Goal: Task Accomplishment & Management: Complete application form

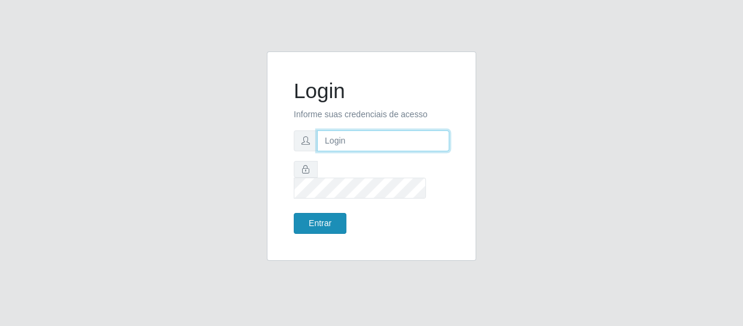
type input "erivan@B11"
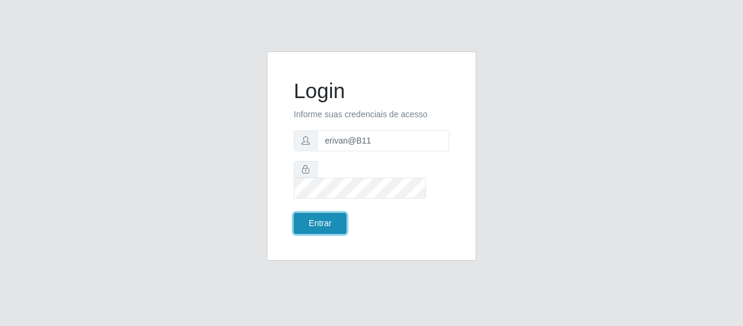
click at [338, 219] on button "Entrar" at bounding box center [320, 223] width 53 height 21
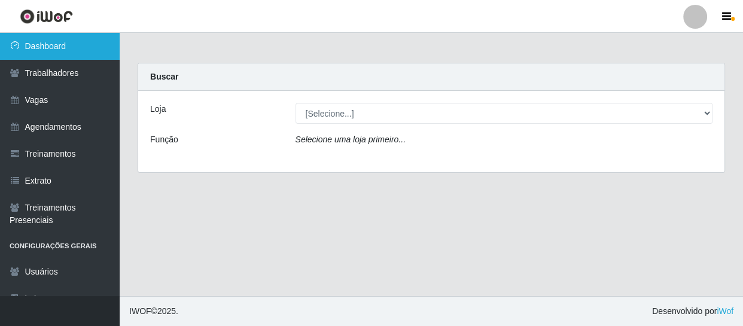
click at [47, 45] on link "Dashboard" at bounding box center [60, 46] width 120 height 27
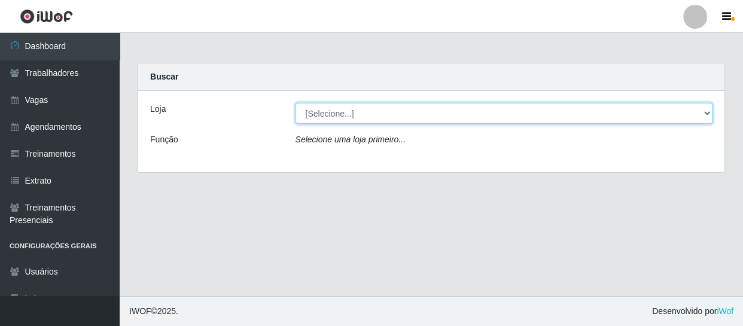
click at [415, 116] on select "[Selecione...] Bemais Supermercados - B11 Manaíra" at bounding box center [505, 113] width 418 height 21
select select "409"
click at [296, 103] on select "[Selecione...] Bemais Supermercados - B11 Manaíra" at bounding box center [505, 113] width 418 height 21
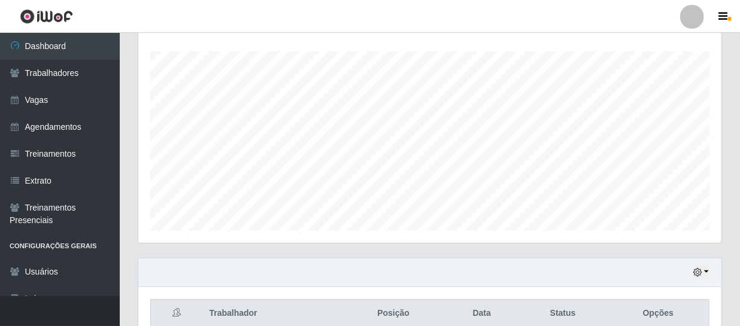
scroll to position [255, 0]
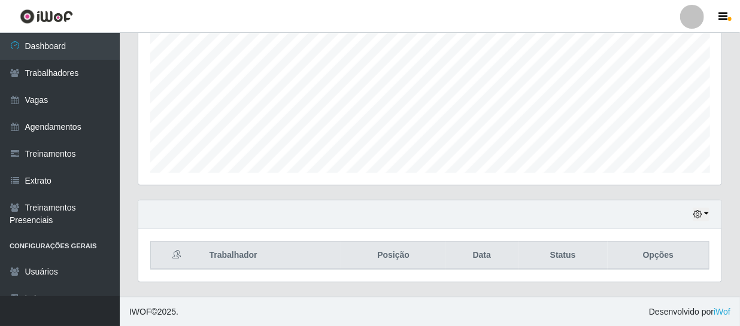
click at [710, 212] on div "Hoje 1 dia 3 dias 1 Semana Não encerrados" at bounding box center [429, 214] width 583 height 29
click at [706, 213] on button "button" at bounding box center [700, 215] width 17 height 14
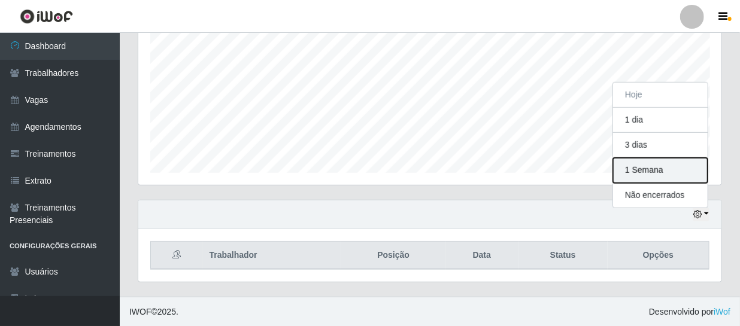
click at [657, 172] on button "1 Semana" at bounding box center [660, 170] width 95 height 25
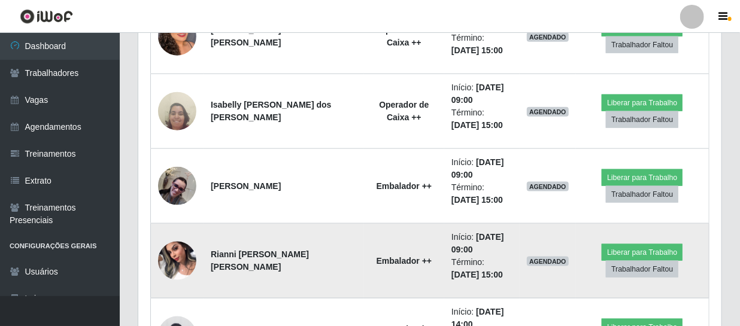
scroll to position [581, 0]
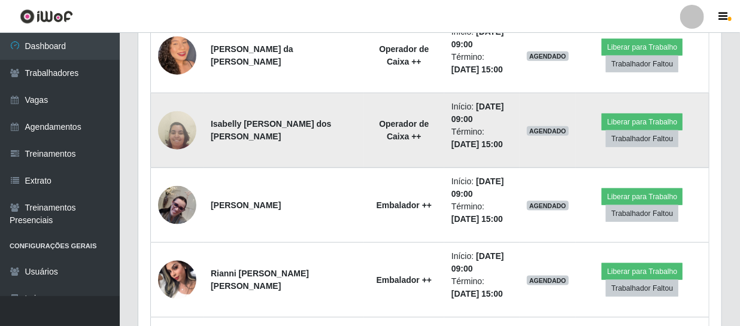
click at [184, 128] on img at bounding box center [177, 130] width 38 height 51
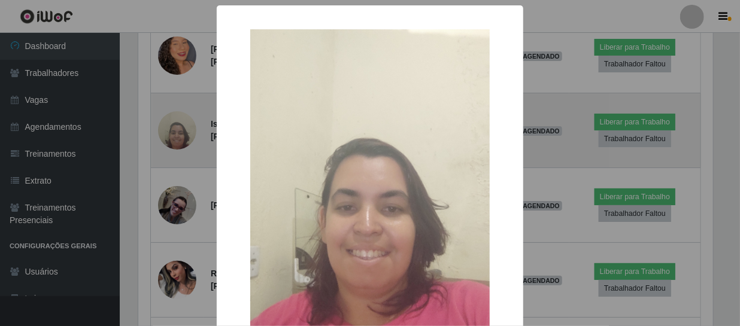
scroll to position [248, 578]
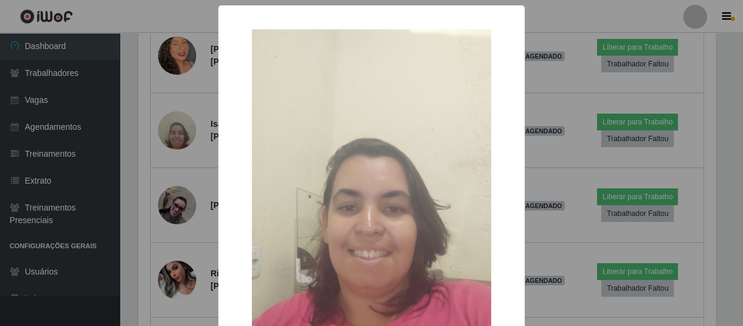
click at [570, 248] on div "× OK Cancel" at bounding box center [371, 163] width 743 height 326
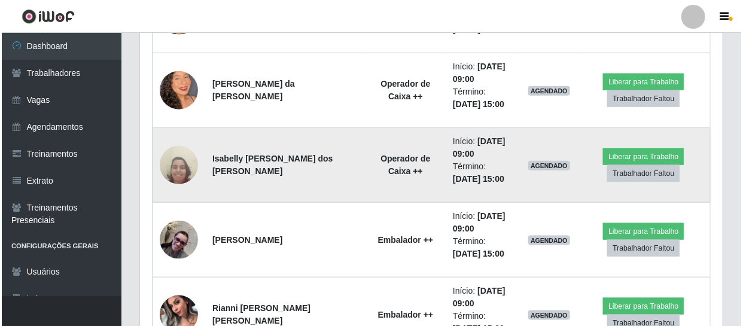
scroll to position [473, 0]
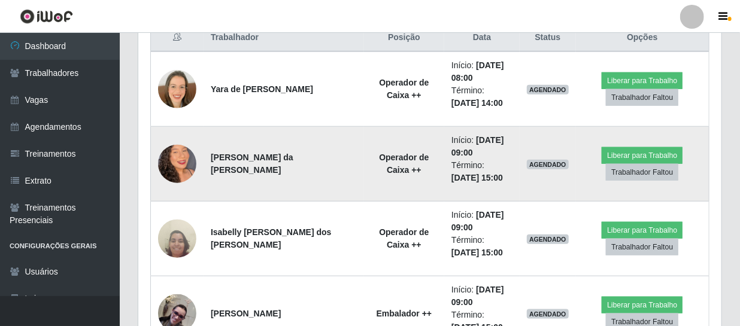
click at [171, 156] on img at bounding box center [177, 164] width 38 height 68
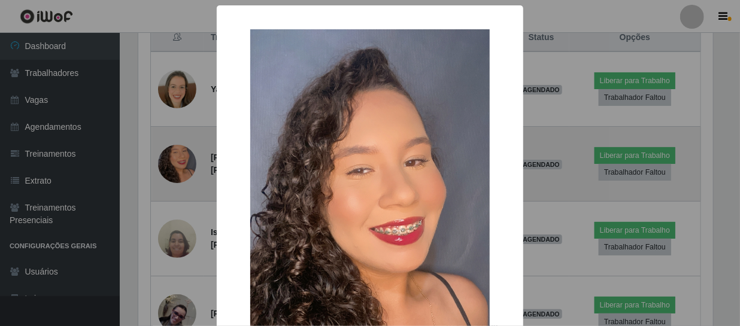
scroll to position [248, 578]
click at [171, 156] on div "× OK Cancel" at bounding box center [371, 163] width 743 height 326
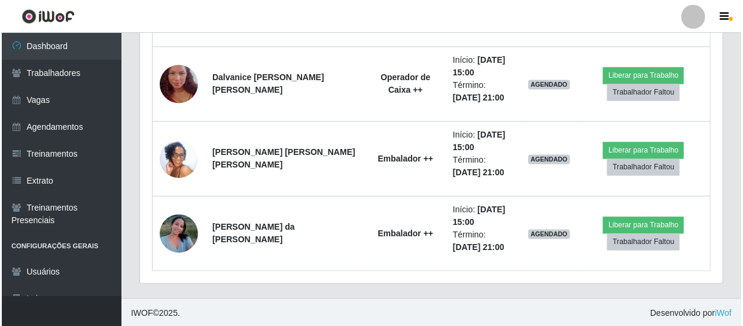
scroll to position [1002, 0]
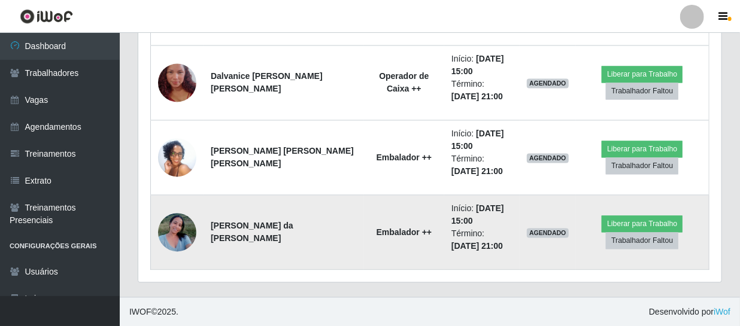
click at [174, 230] on img at bounding box center [177, 232] width 38 height 51
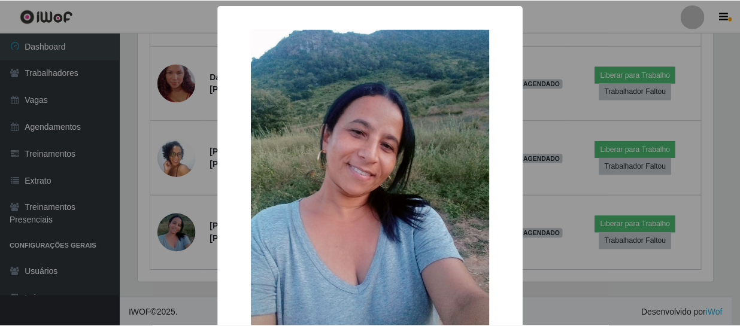
scroll to position [248, 578]
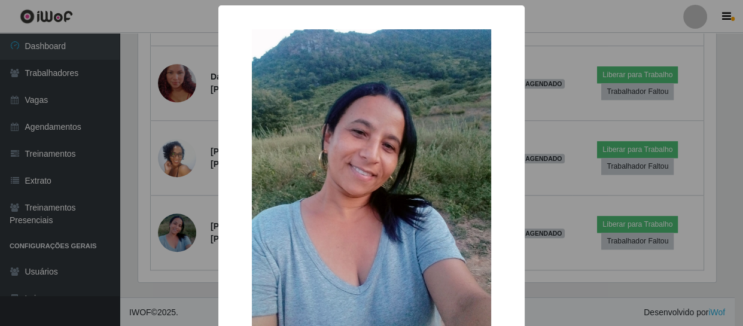
click at [174, 230] on div "× OK Cancel" at bounding box center [371, 163] width 743 height 326
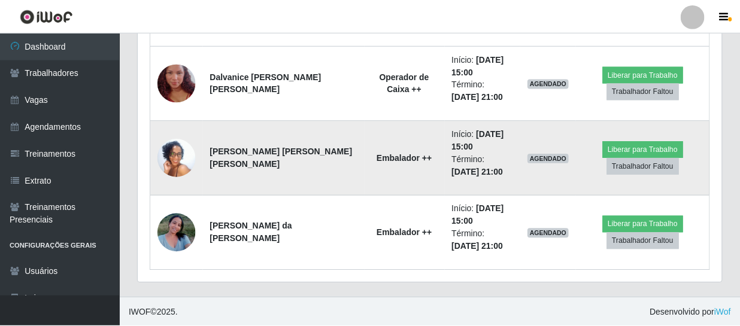
scroll to position [248, 583]
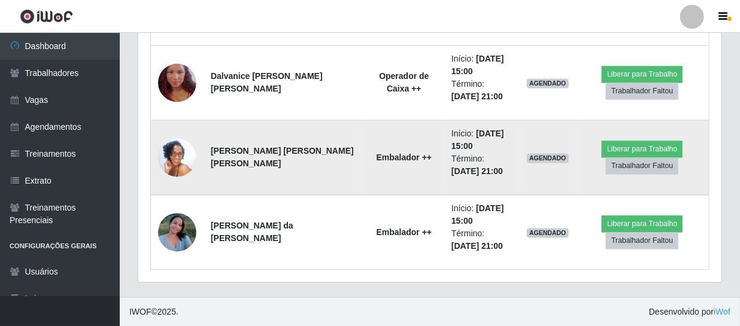
click at [171, 160] on img at bounding box center [177, 158] width 38 height 85
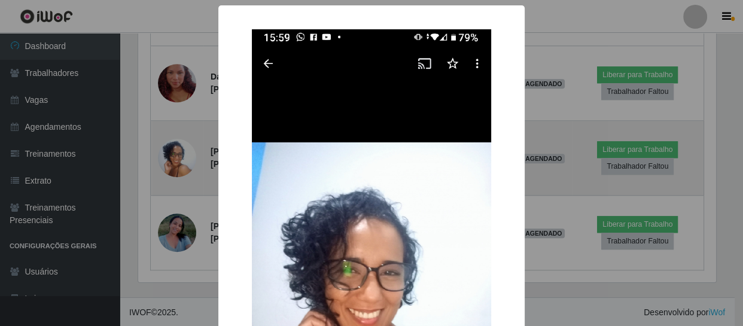
click at [171, 160] on div "× OK Cancel" at bounding box center [371, 163] width 743 height 326
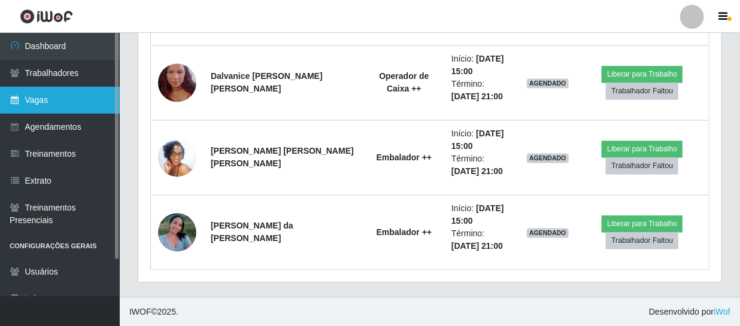
click at [71, 95] on link "Vagas" at bounding box center [60, 100] width 120 height 27
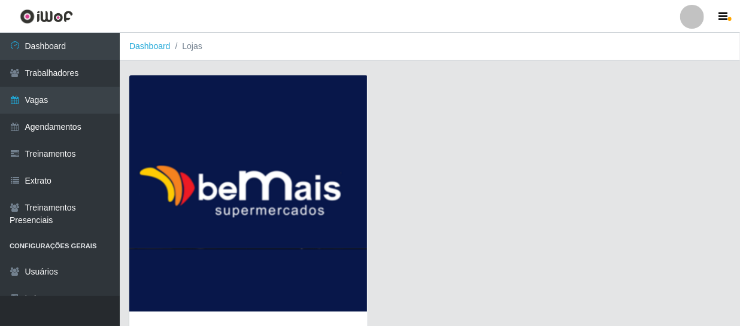
click at [233, 187] on img at bounding box center [248, 193] width 238 height 236
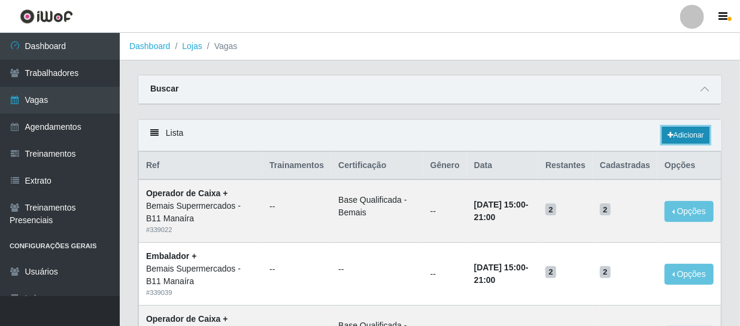
click at [686, 138] on link "Adicionar" at bounding box center [685, 135] width 47 height 17
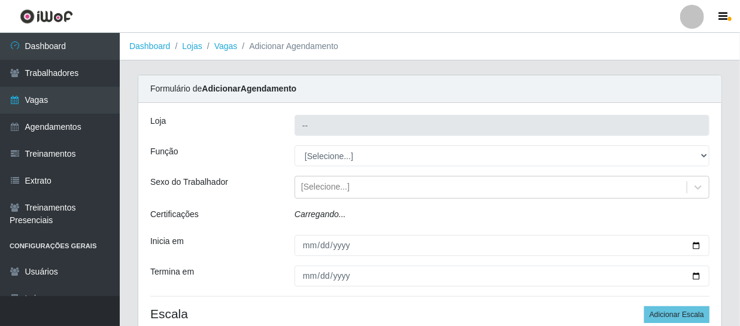
type input "Bemais Supermercados - B11 Manaíra"
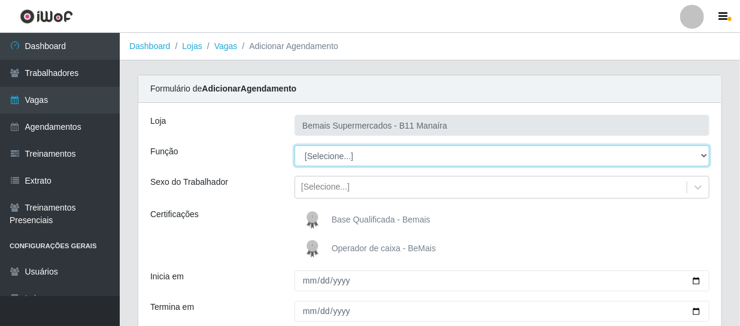
click at [348, 157] on select "[Selecione...] ASG ASG + ASG ++ Auxiliar de Estacionamento Auxiliar de Estacion…" at bounding box center [501, 155] width 415 height 21
select select "24"
click at [294, 145] on select "[Selecione...] ASG ASG + ASG ++ Auxiliar de Estacionamento Auxiliar de Estacion…" at bounding box center [501, 155] width 415 height 21
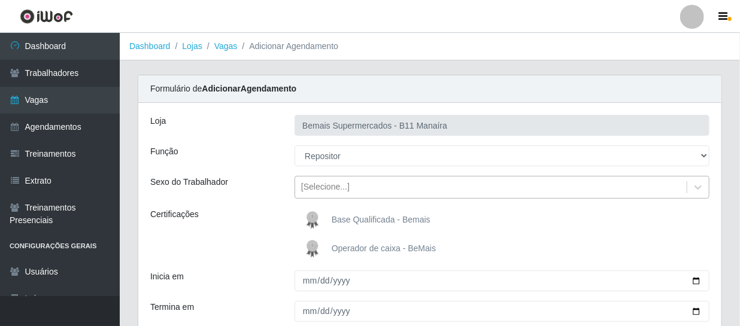
click at [332, 184] on div "[Selecione...]" at bounding box center [325, 187] width 48 height 13
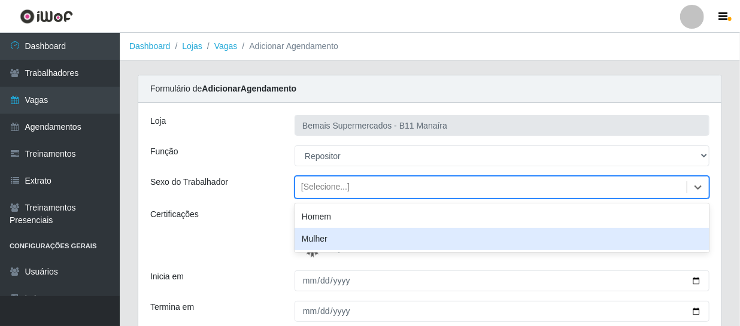
click at [275, 249] on div "Certificações" at bounding box center [213, 234] width 144 height 53
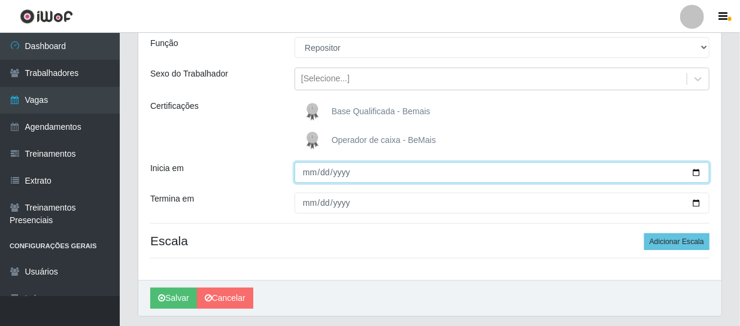
click at [309, 173] on input "Inicia em" at bounding box center [501, 172] width 415 height 21
type input "[DATE]"
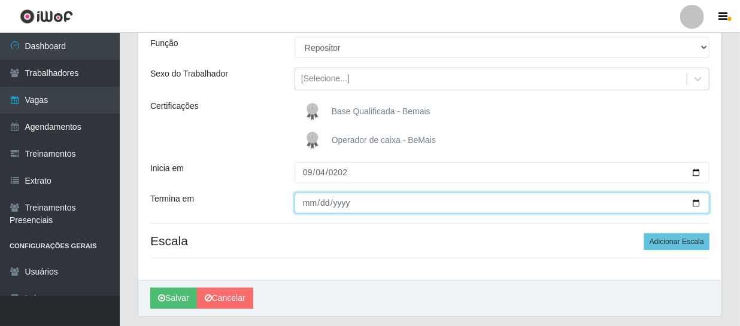
click at [312, 201] on input "Termina em" at bounding box center [501, 203] width 415 height 21
click at [312, 198] on input "Termina em" at bounding box center [501, 203] width 415 height 21
click at [307, 199] on input "Termina em" at bounding box center [501, 203] width 415 height 21
type input "[DATE]"
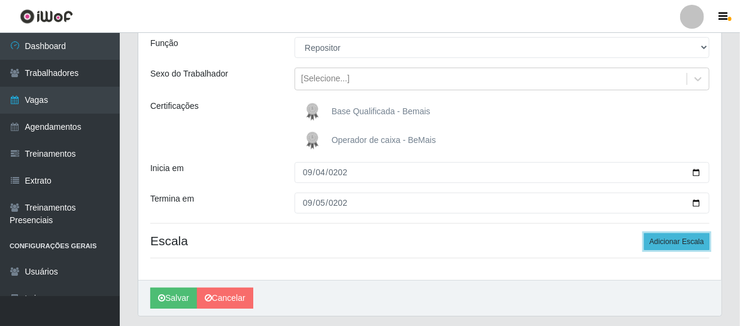
click at [664, 242] on button "Adicionar Escala" at bounding box center [676, 241] width 65 height 17
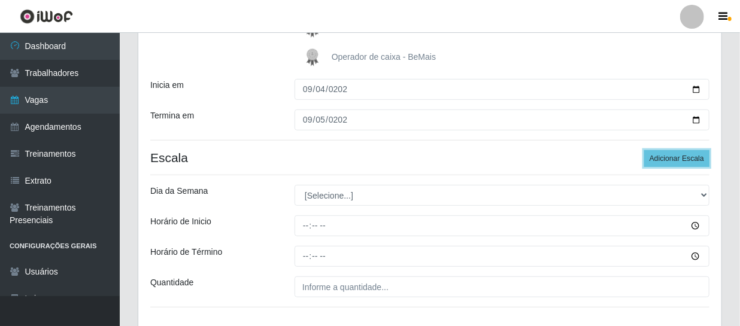
scroll to position [217, 0]
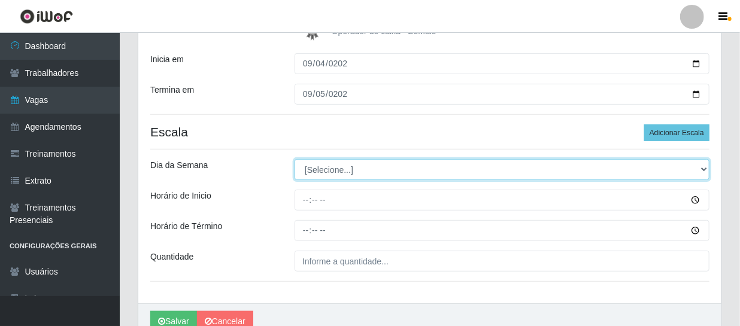
click at [340, 167] on select "[Selecione...] Segunda Terça Quarta Quinta Sexta Sábado Domingo" at bounding box center [501, 169] width 415 height 21
select select "4"
click at [294, 159] on select "[Selecione...] Segunda Terça Quarta Quinta Sexta Sábado Domingo" at bounding box center [501, 169] width 415 height 21
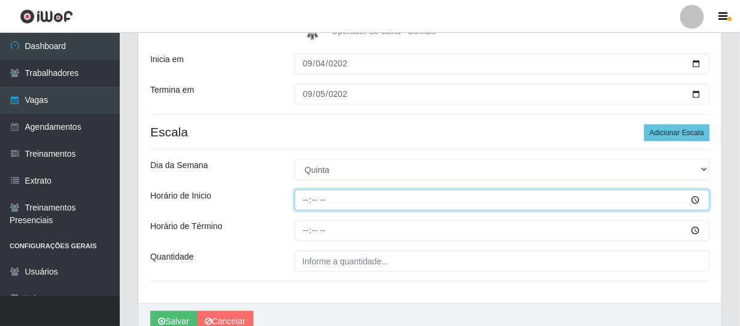
click at [312, 198] on input "Horário de Inicio" at bounding box center [501, 200] width 415 height 21
click at [308, 200] on input "Horário de Inicio" at bounding box center [501, 200] width 415 height 21
click at [305, 195] on input "Horário de Inicio" at bounding box center [501, 200] width 415 height 21
type input "14:00"
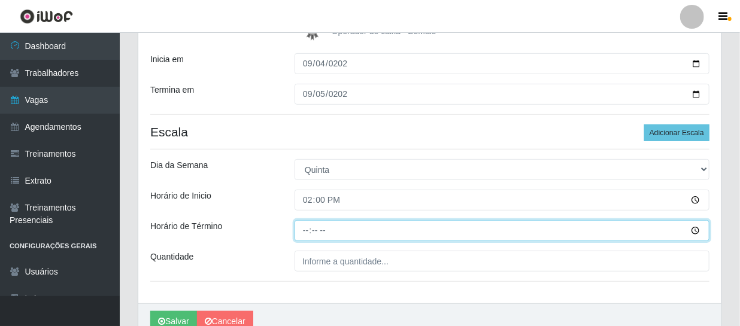
click at [302, 225] on input "Horário de Término" at bounding box center [501, 230] width 415 height 21
type input "20:00"
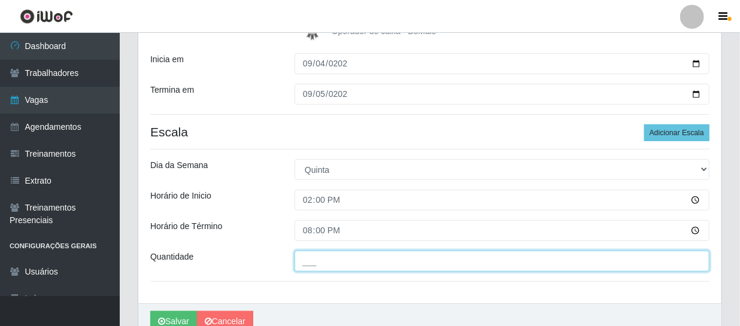
click at [324, 267] on input "___" at bounding box center [501, 261] width 415 height 21
type input "1__"
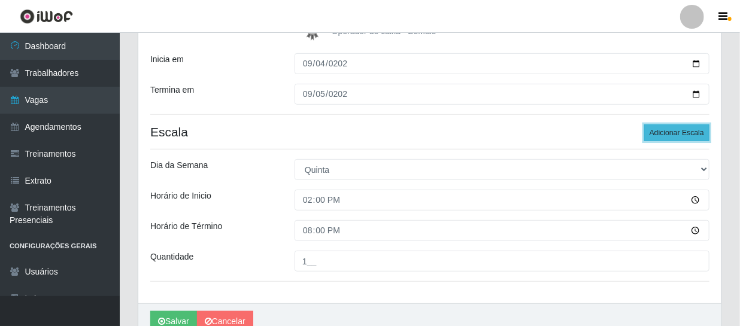
drag, startPoint x: 678, startPoint y: 130, endPoint x: 661, endPoint y: 156, distance: 31.5
click at [677, 130] on button "Adicionar Escala" at bounding box center [676, 132] width 65 height 17
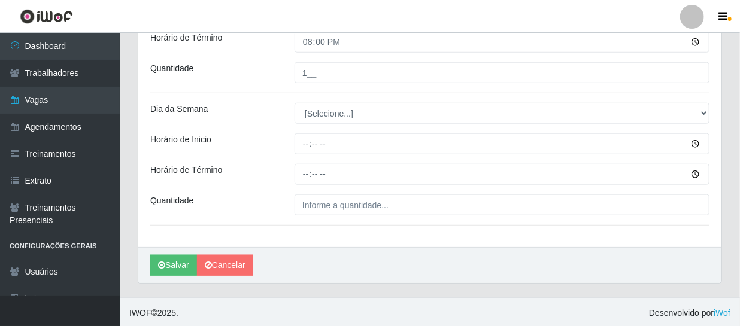
scroll to position [407, 0]
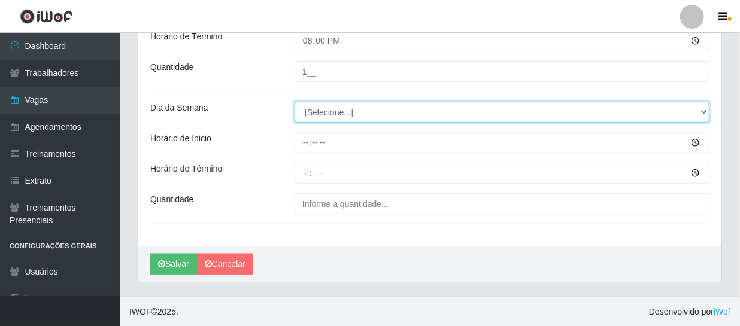
click at [325, 117] on select "[Selecione...] Segunda Terça Quarta Quinta Sexta Sábado Domingo" at bounding box center [501, 112] width 415 height 21
select select "5"
click at [294, 102] on select "[Selecione...] Segunda Terça Quarta Quinta Sexta Sábado Domingo" at bounding box center [501, 112] width 415 height 21
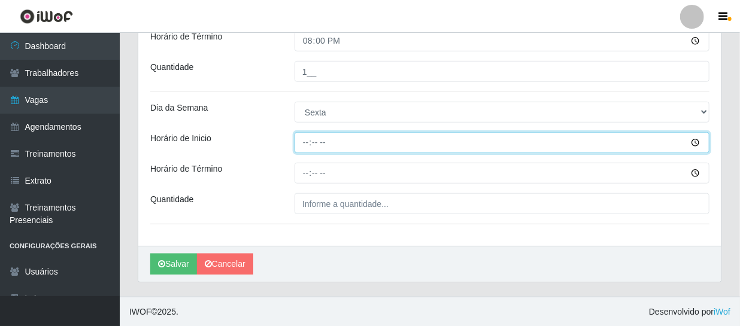
click at [305, 143] on input "Horário de Inicio" at bounding box center [501, 142] width 415 height 21
type input "14:00"
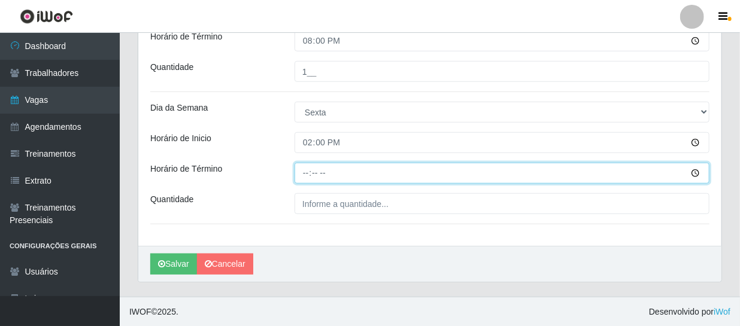
click at [305, 175] on input "Horário de Término" at bounding box center [501, 173] width 415 height 21
type input "20:00"
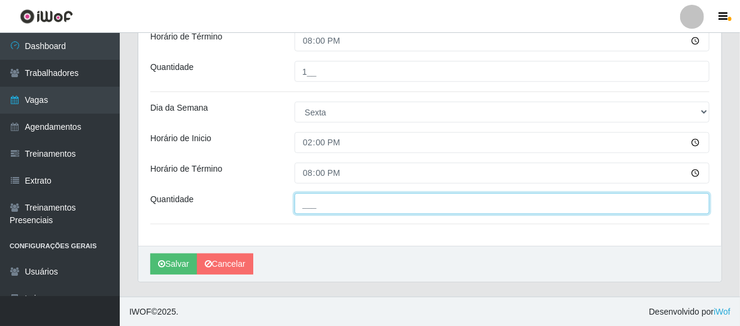
click at [366, 203] on input "___" at bounding box center [501, 203] width 415 height 21
type input "1__"
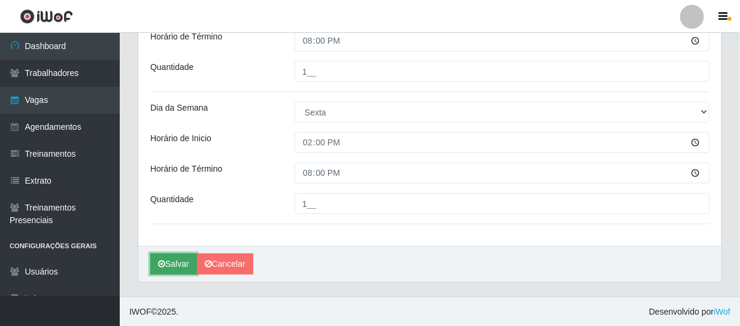
click at [175, 262] on button "Salvar" at bounding box center [173, 264] width 47 height 21
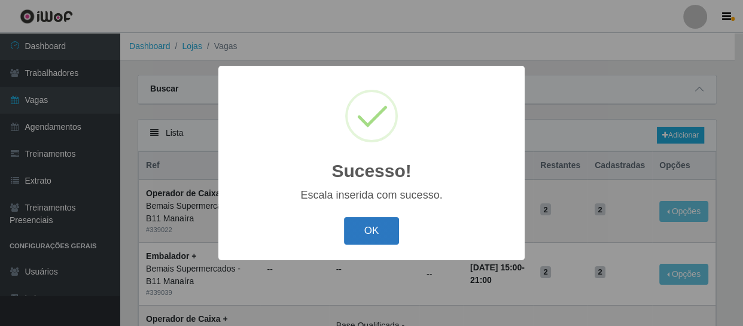
click at [381, 233] on button "OK" at bounding box center [372, 231] width 56 height 28
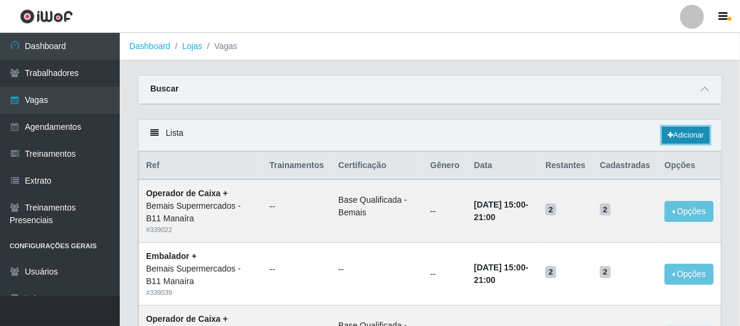
click at [677, 134] on link "Adicionar" at bounding box center [685, 135] width 47 height 17
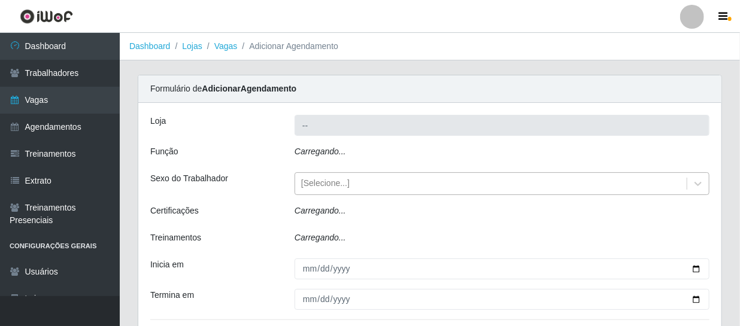
type input "Bemais Supermercados - B11 Manaíra"
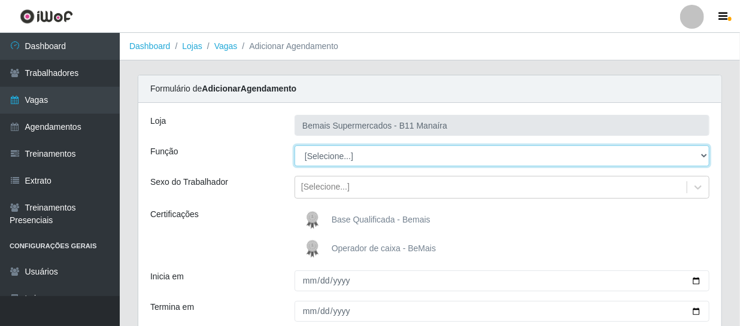
click at [336, 153] on select "[Selecione...] ASG ASG + ASG ++ Auxiliar de Estacionamento Auxiliar de Estacion…" at bounding box center [501, 155] width 415 height 21
select select "82"
click at [294, 145] on select "[Selecione...] ASG ASG + ASG ++ Auxiliar de Estacionamento Auxiliar de Estacion…" at bounding box center [501, 155] width 415 height 21
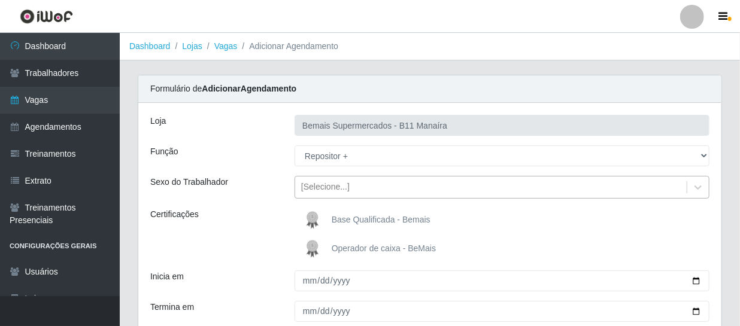
click at [322, 185] on div "[Selecione...]" at bounding box center [325, 187] width 48 height 13
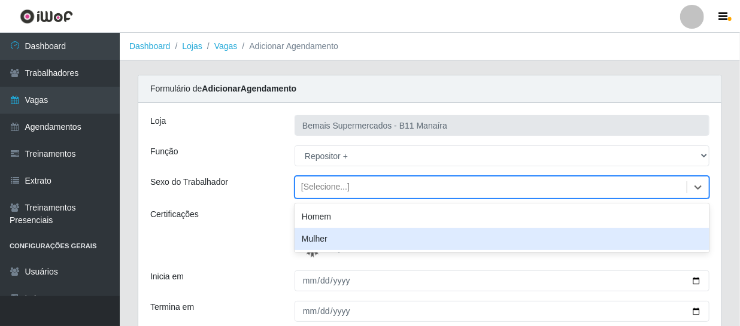
click at [268, 247] on div "Certificações" at bounding box center [213, 234] width 144 height 53
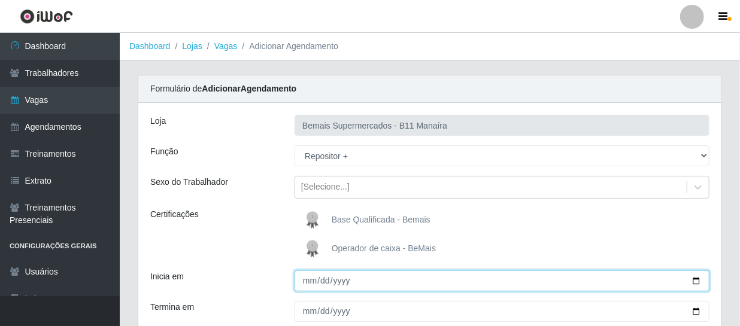
click at [308, 284] on input "Inicia em" at bounding box center [501, 281] width 415 height 21
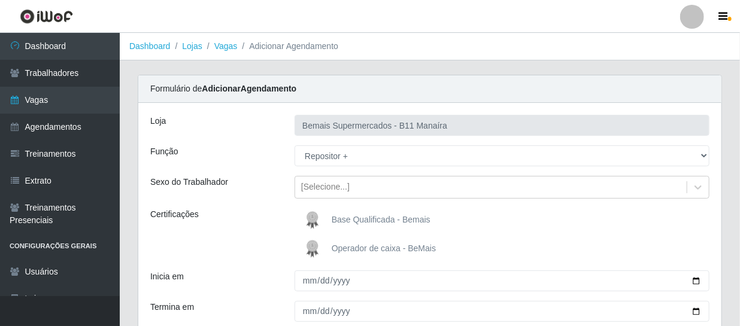
click at [259, 239] on div "Certificações" at bounding box center [213, 234] width 144 height 53
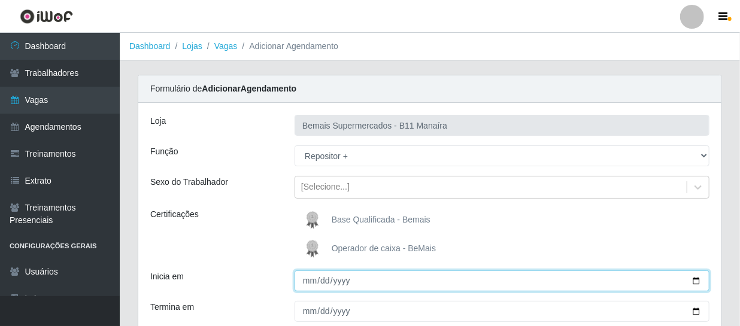
click at [325, 284] on input "Inicia em" at bounding box center [501, 281] width 415 height 21
type input "[DATE]"
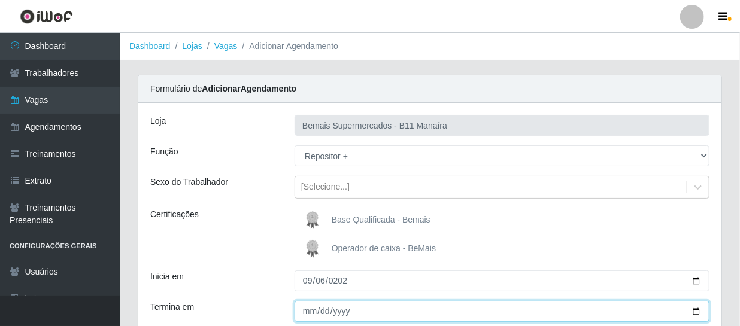
click at [319, 316] on input "Termina em" at bounding box center [501, 311] width 415 height 21
click at [312, 315] on input "Termina em" at bounding box center [501, 311] width 415 height 21
click at [309, 317] on input "Termina em" at bounding box center [501, 311] width 415 height 21
type input "0009-02-06"
type input "0009-06-06"
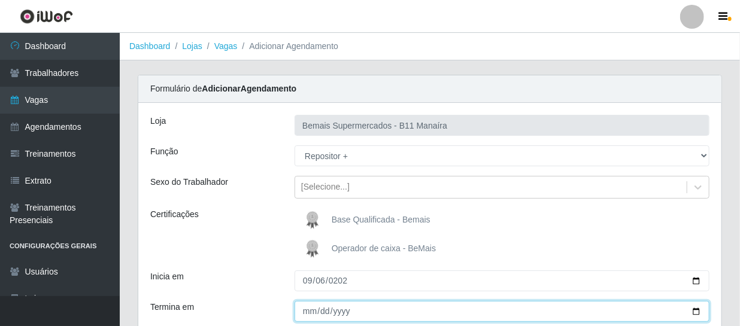
type input "0009-08-06"
type input "[DATE]"
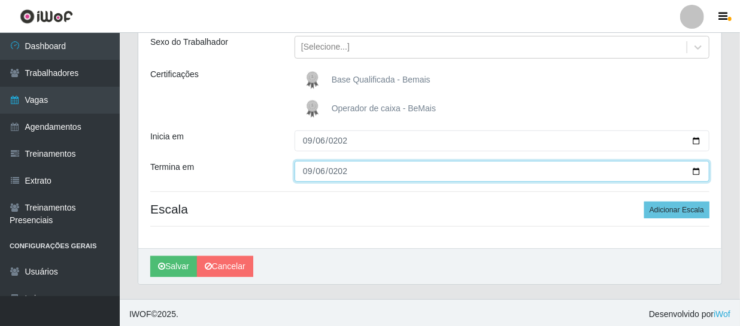
scroll to position [143, 0]
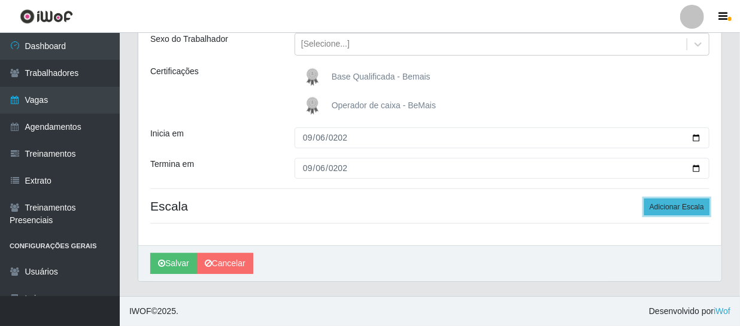
click at [689, 206] on button "Adicionar Escala" at bounding box center [676, 207] width 65 height 17
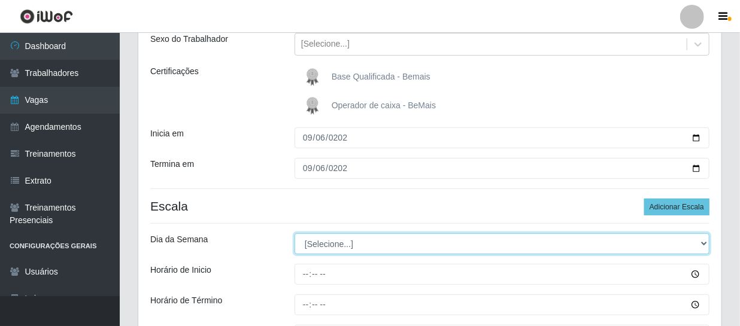
click at [345, 239] on select "[Selecione...] Segunda Terça Quarta Quinta Sexta Sábado Domingo" at bounding box center [501, 243] width 415 height 21
select select "6"
click at [294, 233] on select "[Selecione...] Segunda Terça Quarta Quinta Sexta Sábado Domingo" at bounding box center [501, 243] width 415 height 21
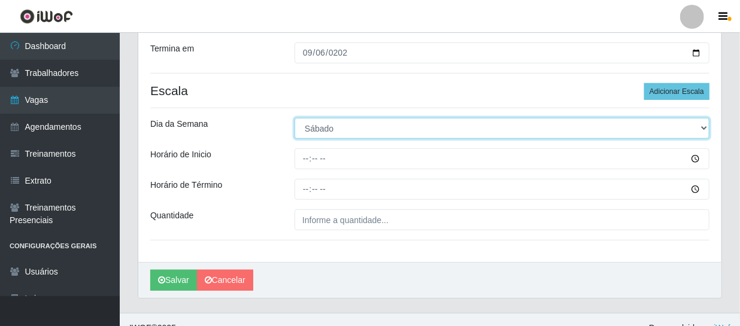
scroll to position [275, 0]
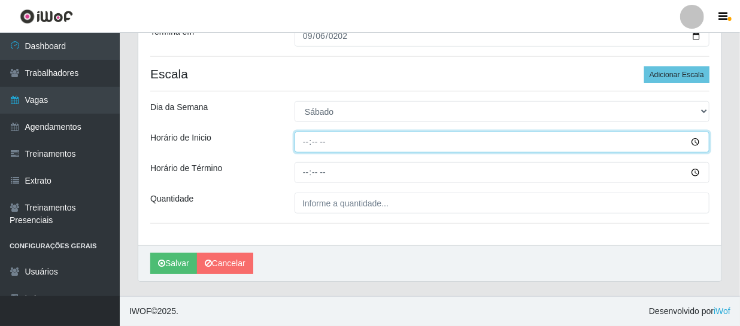
click at [300, 145] on input "Horário de Inicio" at bounding box center [501, 142] width 415 height 21
type input "14:00"
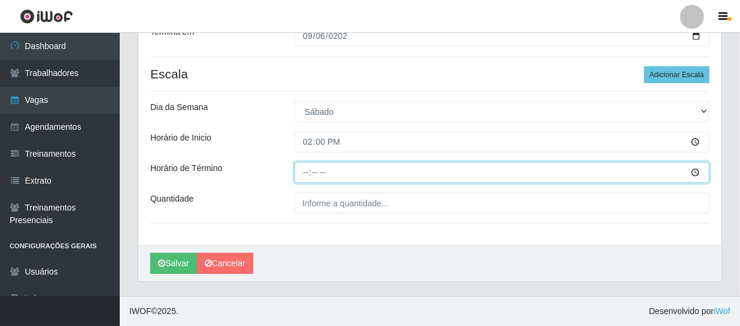
click at [304, 172] on input "Horário de Término" at bounding box center [501, 172] width 415 height 21
type input "20:00"
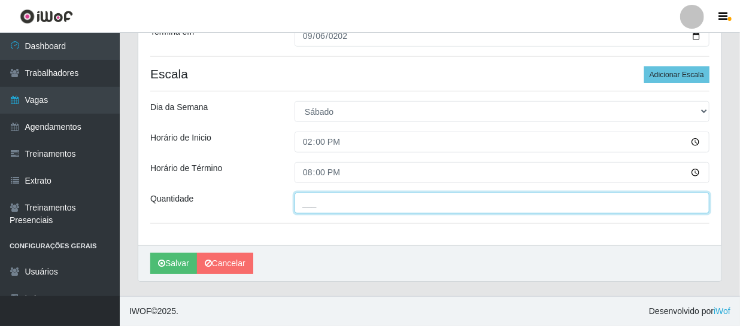
click at [319, 205] on input "___" at bounding box center [501, 203] width 415 height 21
type input "1__"
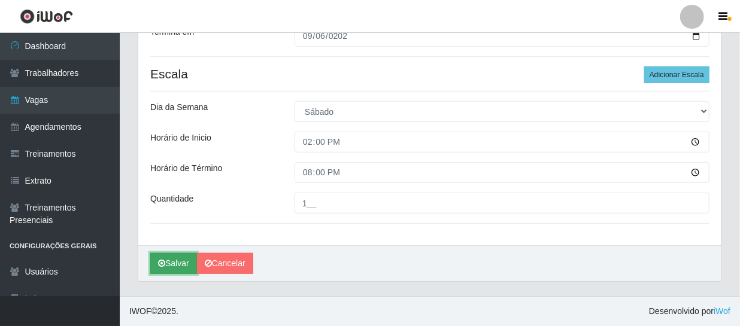
click at [175, 264] on button "Salvar" at bounding box center [173, 263] width 47 height 21
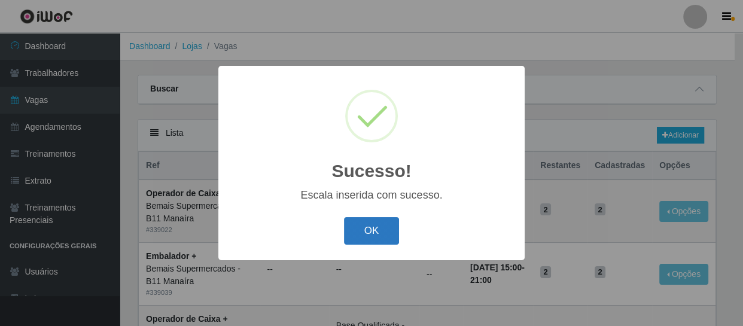
click at [367, 225] on button "OK" at bounding box center [372, 231] width 56 height 28
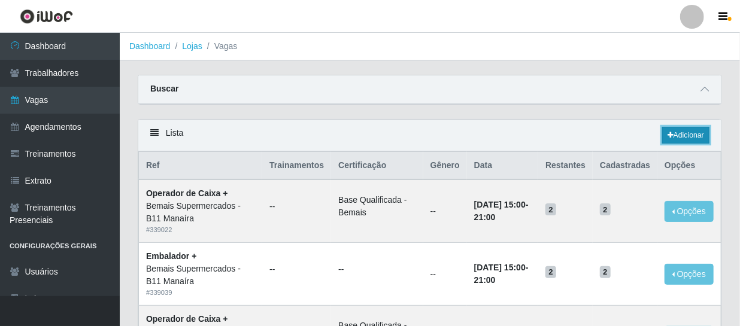
click at [680, 133] on link "Adicionar" at bounding box center [685, 135] width 47 height 17
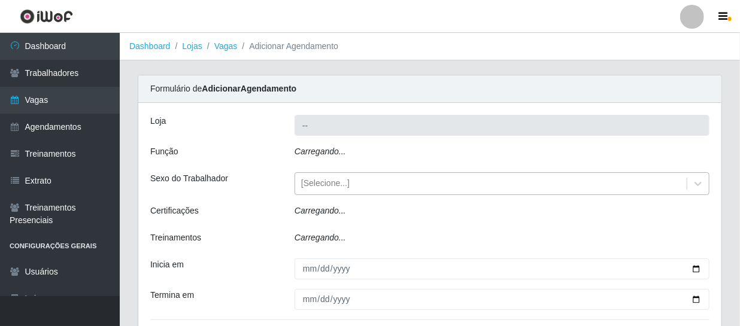
type input "Bemais Supermercados - B11 Manaíra"
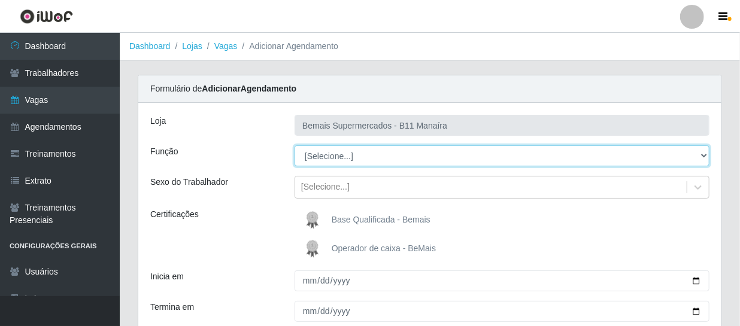
click at [318, 159] on select "[Selecione...] ASG ASG + ASG ++ Auxiliar de Estacionamento Auxiliar de Estacion…" at bounding box center [501, 155] width 415 height 21
select select "86"
click at [294, 145] on select "[Selecione...] ASG ASG + ASG ++ Auxiliar de Estacionamento Auxiliar de Estacion…" at bounding box center [501, 155] width 415 height 21
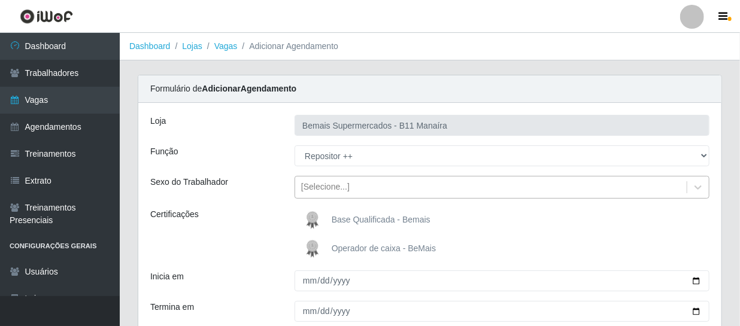
click at [321, 186] on div "[Selecione...]" at bounding box center [325, 187] width 48 height 13
click at [275, 217] on div "Certificações" at bounding box center [213, 234] width 144 height 53
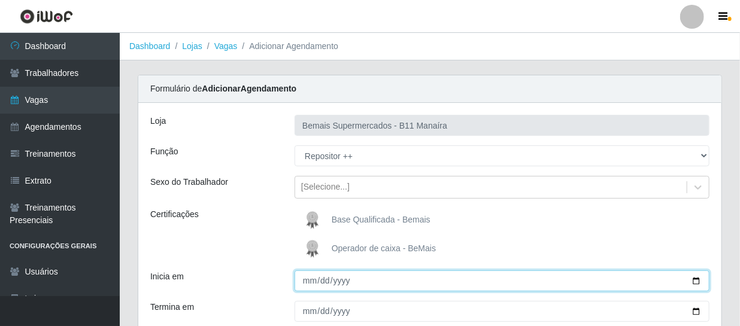
click at [302, 279] on input "Inicia em" at bounding box center [501, 281] width 415 height 21
type input "[DATE]"
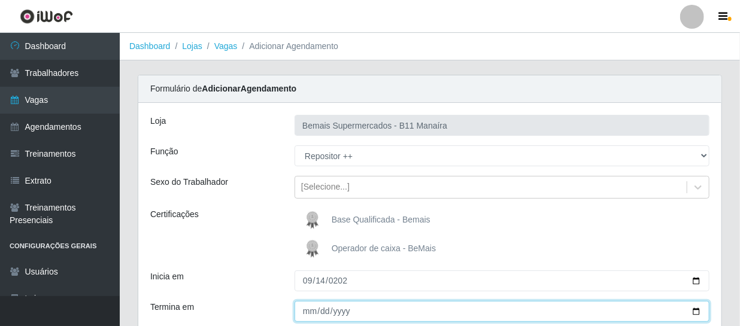
click at [308, 309] on input "Termina em" at bounding box center [501, 311] width 415 height 21
type input "[DATE]"
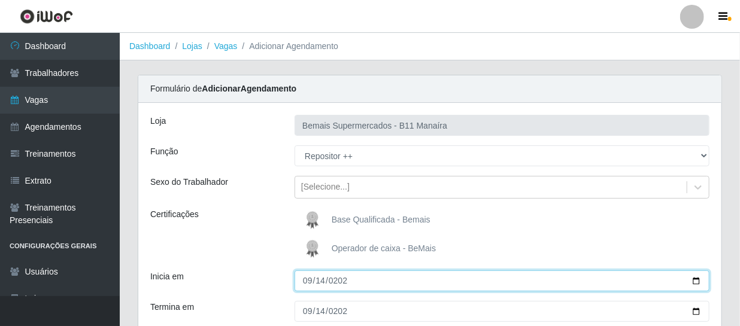
click at [308, 280] on input "[DATE]" at bounding box center [501, 281] width 415 height 21
type input "[DATE]"
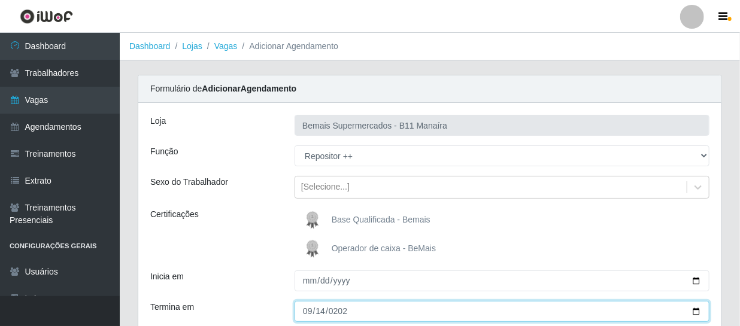
click at [303, 315] on input "[DATE]" at bounding box center [501, 311] width 415 height 21
type input "[DATE]"
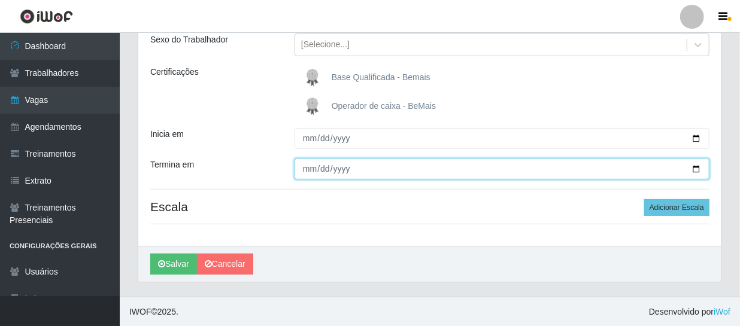
scroll to position [143, 0]
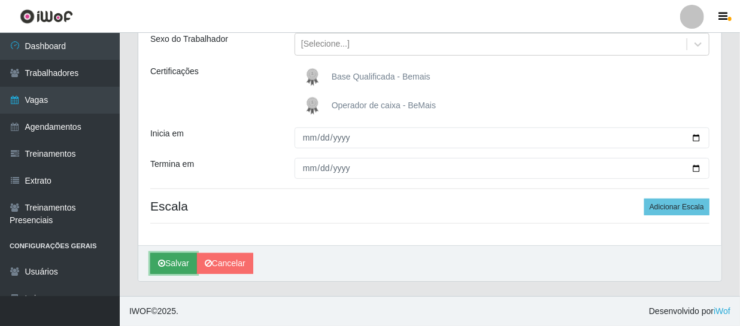
click at [178, 265] on button "Salvar" at bounding box center [173, 263] width 47 height 21
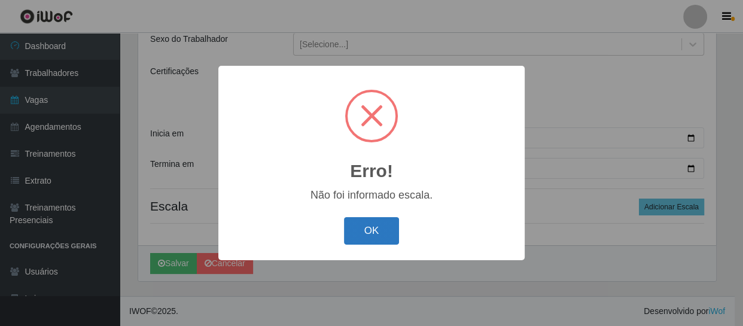
click at [375, 229] on button "OK" at bounding box center [372, 231] width 56 height 28
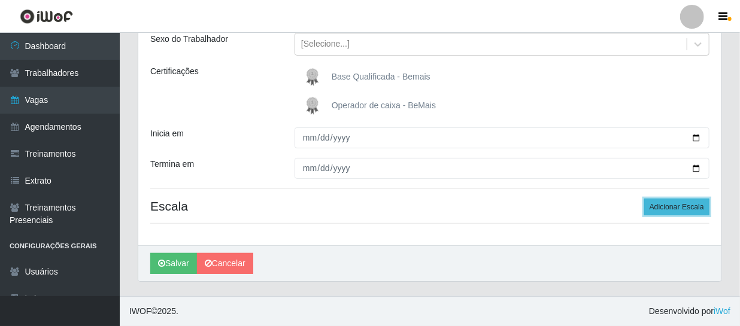
click at [672, 205] on button "Adicionar Escala" at bounding box center [676, 207] width 65 height 17
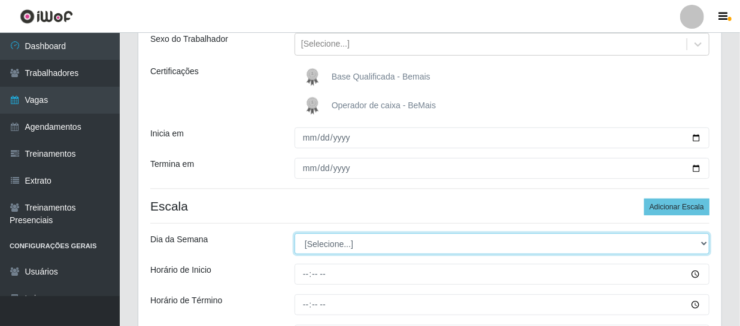
click at [345, 242] on select "[Selecione...] Segunda Terça Quarta Quinta Sexta Sábado Domingo" at bounding box center [501, 243] width 415 height 21
select select "0"
click at [294, 233] on select "[Selecione...] Segunda Terça Quarta Quinta Sexta Sábado Domingo" at bounding box center [501, 243] width 415 height 21
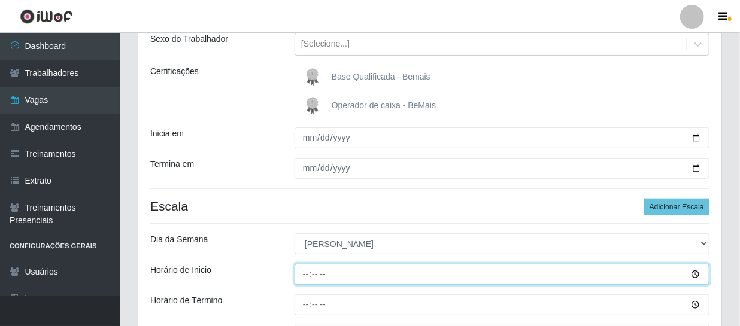
click at [302, 272] on input "Horário de Inicio" at bounding box center [501, 274] width 415 height 21
type input "14:00"
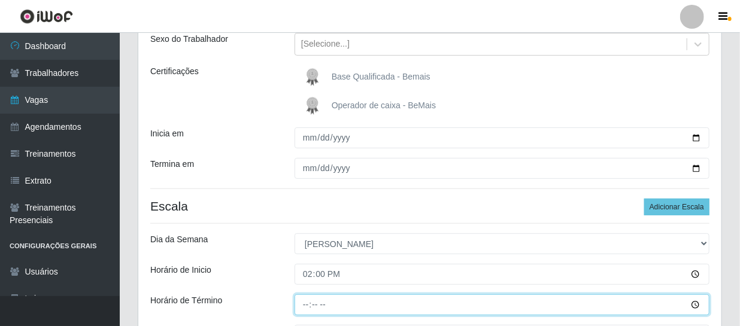
click at [306, 306] on input "Horário de Término" at bounding box center [501, 304] width 415 height 21
type input "20:00"
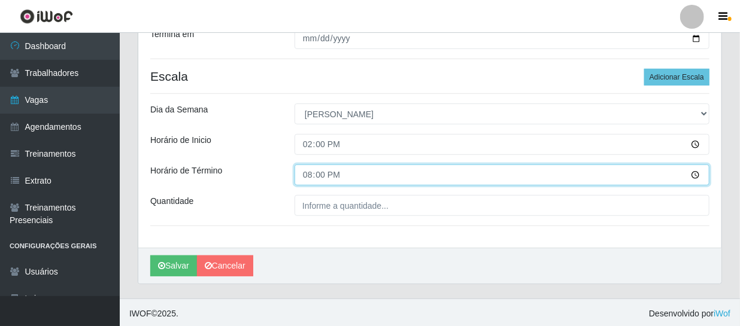
scroll to position [275, 0]
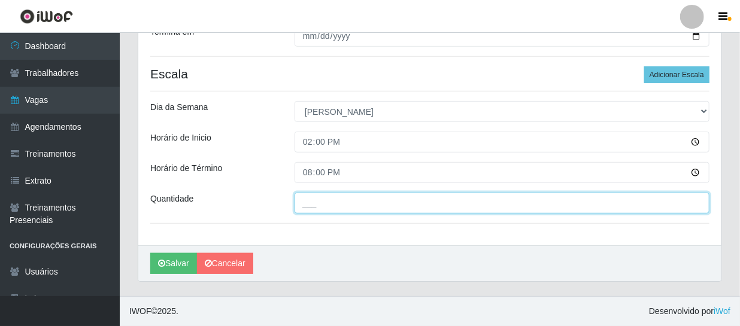
click at [437, 204] on input "___" at bounding box center [501, 203] width 415 height 21
type input "1__"
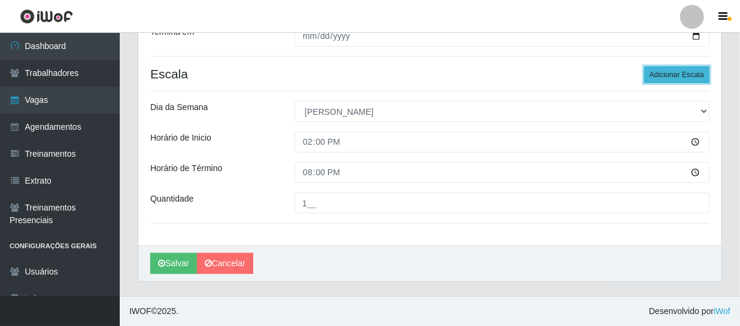
click at [663, 76] on button "Adicionar Escala" at bounding box center [676, 74] width 65 height 17
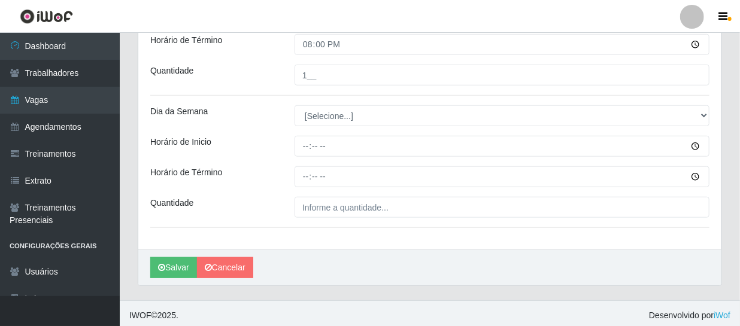
scroll to position [407, 0]
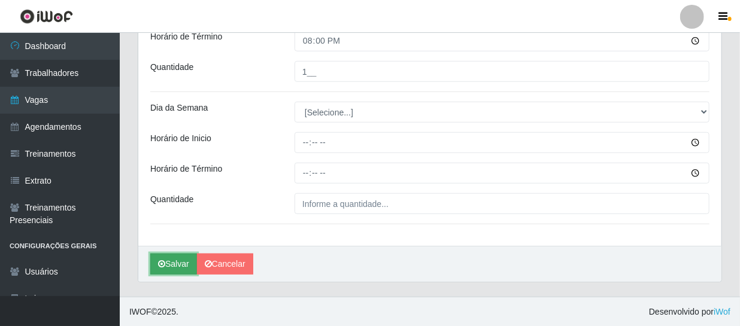
click at [181, 258] on button "Salvar" at bounding box center [173, 264] width 47 height 21
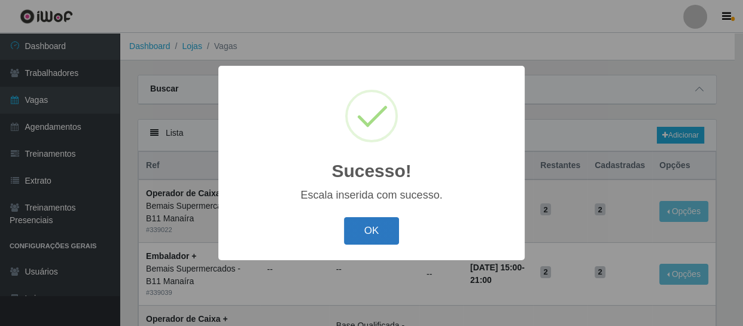
click at [369, 228] on button "OK" at bounding box center [372, 231] width 56 height 28
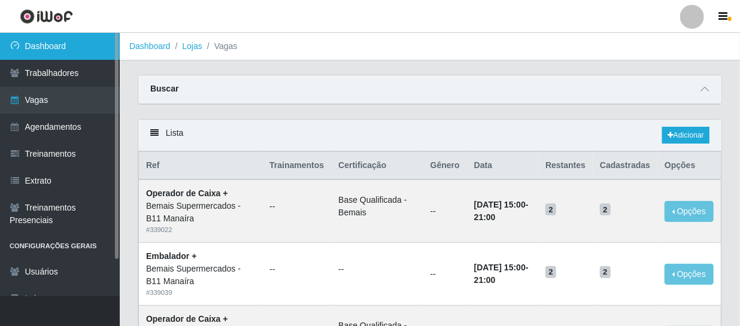
click at [37, 43] on link "Dashboard" at bounding box center [60, 46] width 120 height 27
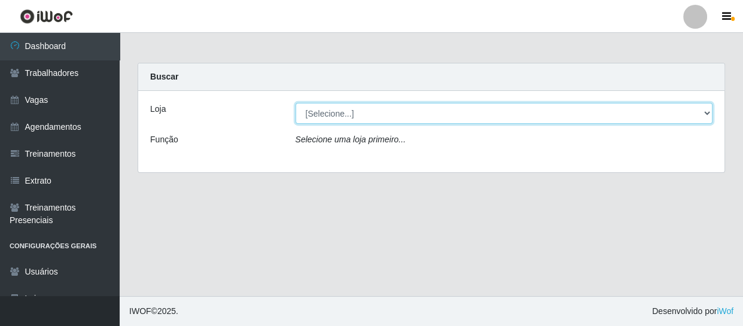
click at [401, 113] on select "[Selecione...] Bemais Supermercados - B11 Manaíra" at bounding box center [505, 113] width 418 height 21
select select "409"
click at [296, 103] on select "[Selecione...] Bemais Supermercados - B11 Manaíra" at bounding box center [505, 113] width 418 height 21
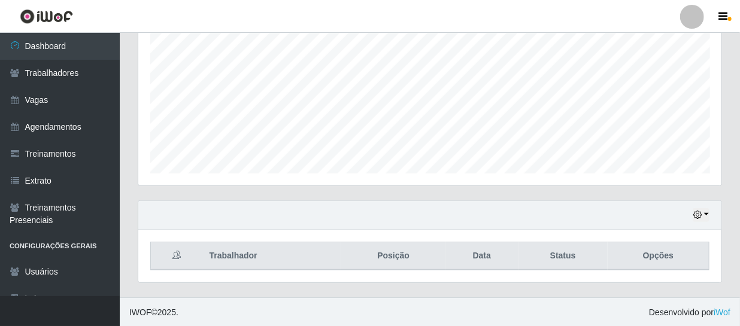
scroll to position [255, 0]
click at [706, 211] on button "button" at bounding box center [700, 215] width 17 height 14
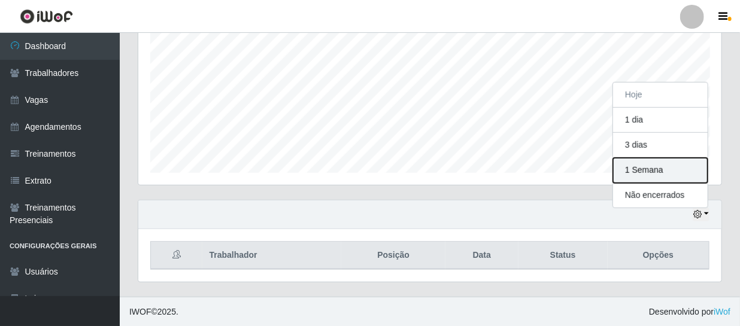
click at [664, 171] on button "1 Semana" at bounding box center [660, 170] width 95 height 25
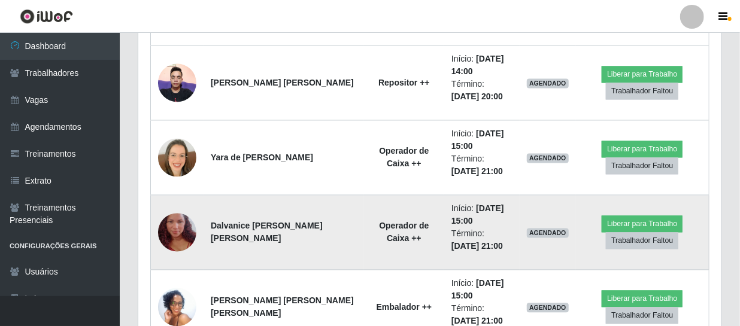
scroll to position [996, 0]
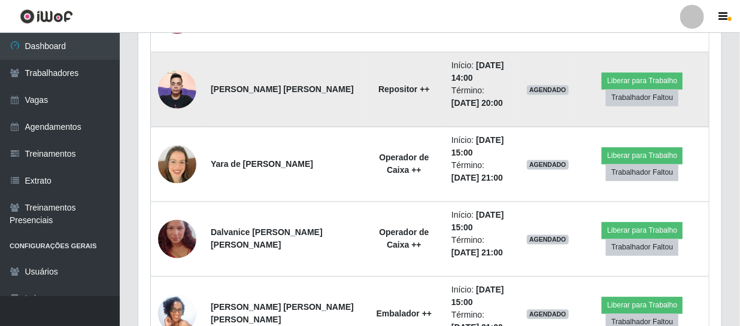
click at [169, 80] on img at bounding box center [177, 89] width 38 height 51
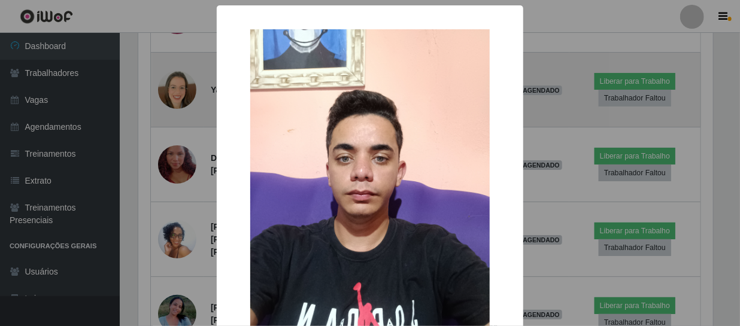
scroll to position [248, 578]
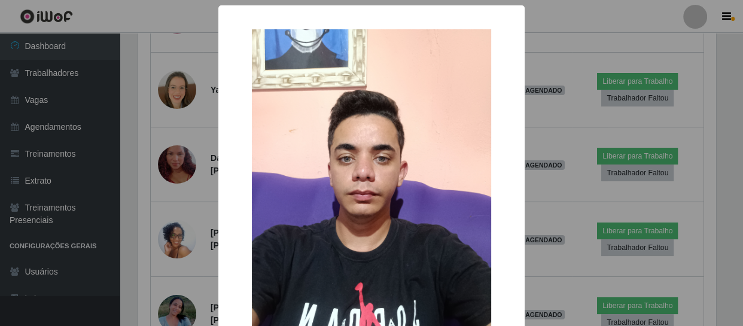
click at [171, 80] on div "× OK Cancel" at bounding box center [371, 163] width 743 height 326
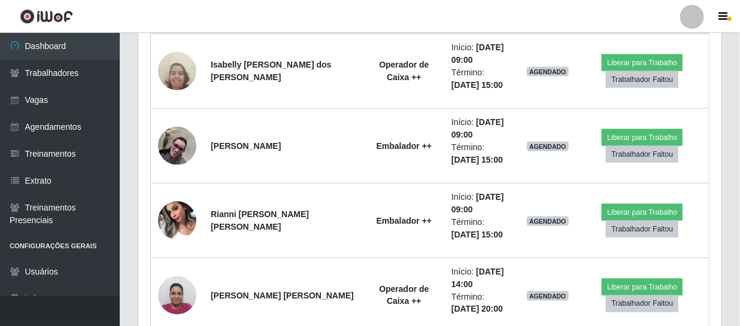
scroll to position [724, 0]
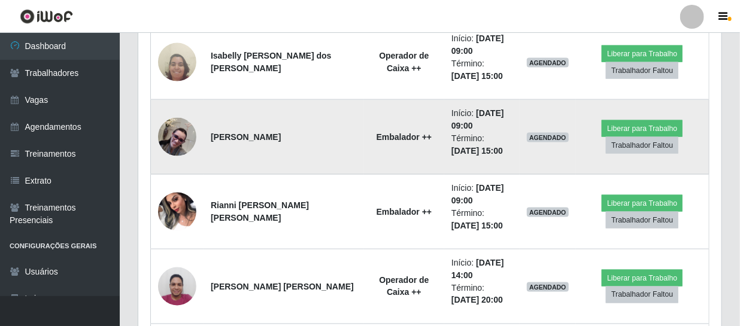
click at [187, 134] on img at bounding box center [177, 137] width 38 height 38
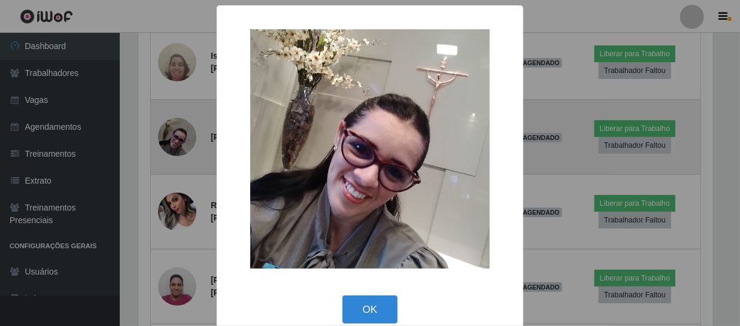
scroll to position [248, 578]
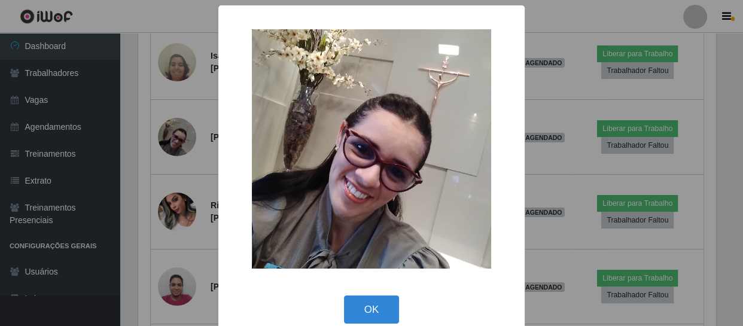
click at [188, 132] on div "× OK Cancel" at bounding box center [371, 163] width 743 height 326
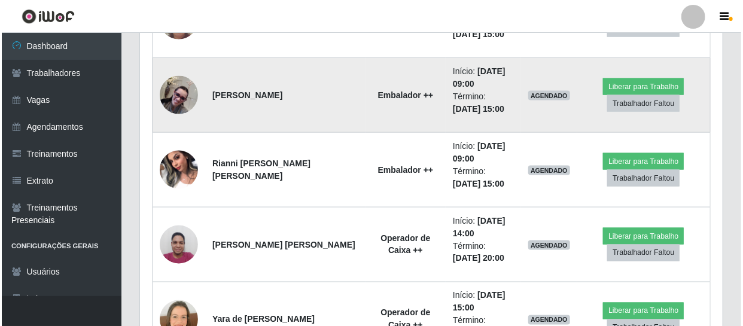
scroll to position [887, 0]
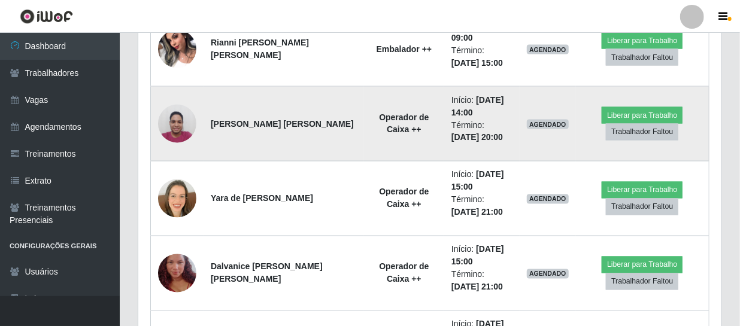
click at [186, 124] on img at bounding box center [177, 123] width 38 height 51
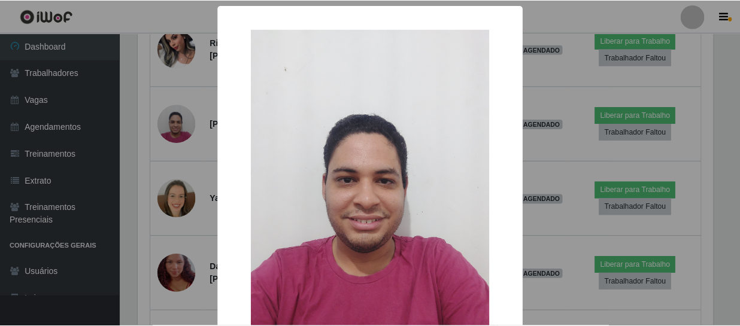
scroll to position [248, 578]
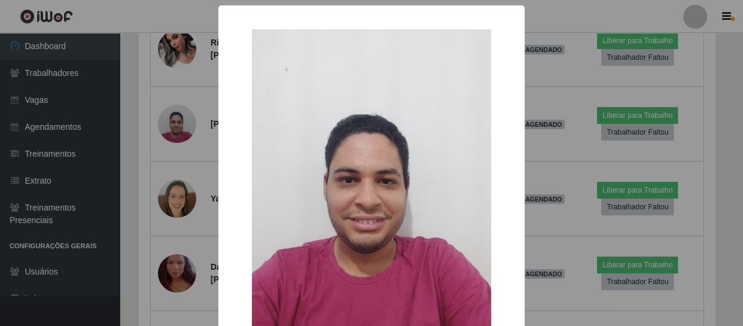
click at [186, 123] on div "× OK Cancel" at bounding box center [371, 163] width 743 height 326
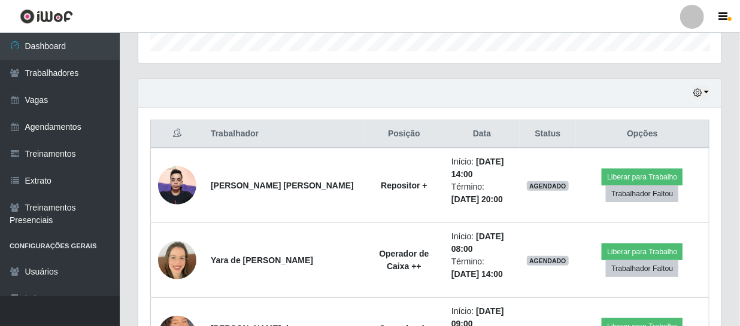
scroll to position [315, 0]
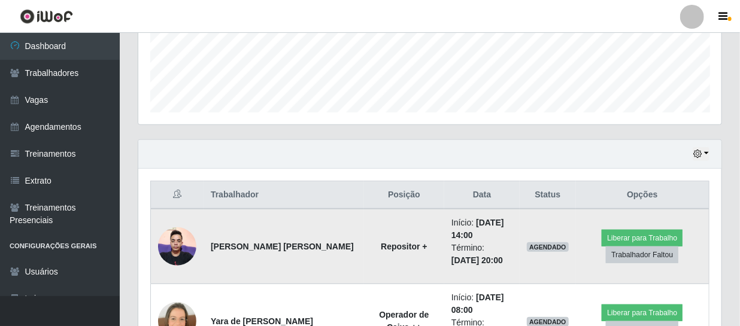
click at [186, 229] on img at bounding box center [177, 246] width 38 height 51
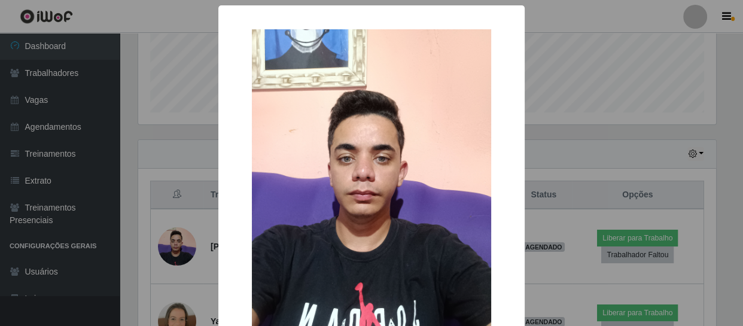
click at [284, 197] on img at bounding box center [371, 188] width 239 height 318
click at [170, 168] on div "× OK Cancel" at bounding box center [371, 163] width 743 height 326
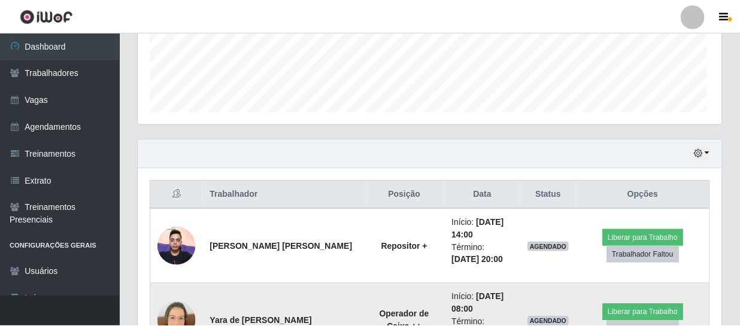
scroll to position [248, 583]
